Goal: Task Accomplishment & Management: Complete application form

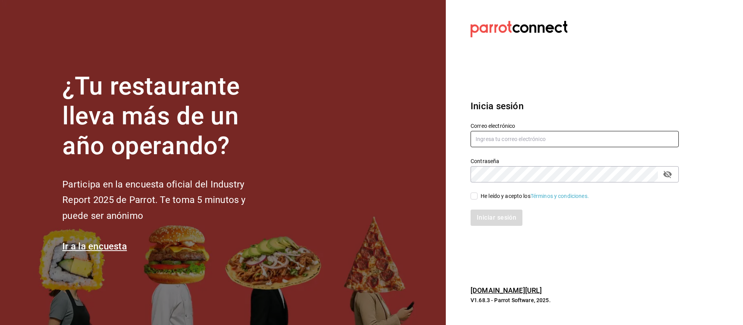
type input "[PERSON_NAME][EMAIL_ADDRESS][DOMAIN_NAME]"
click at [471, 192] on label "He leído y acepto los Términos y condiciones." at bounding box center [530, 196] width 118 height 8
click at [471, 192] on input "He leído y acepto los Términos y condiciones." at bounding box center [474, 195] width 7 height 7
checkbox input "true"
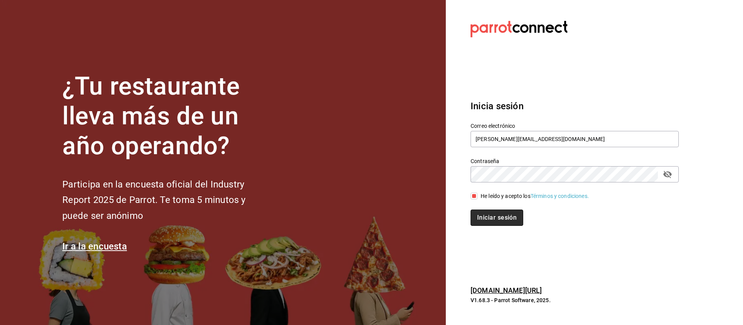
click at [491, 213] on button "Iniciar sesión" at bounding box center [497, 217] width 53 height 16
